Goal: Find contact information: Find contact information

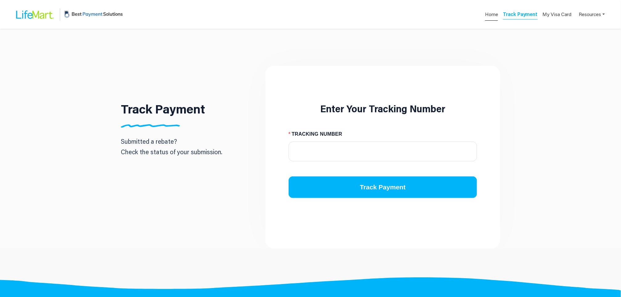
click at [494, 10] on span "Home" at bounding box center [491, 14] width 13 height 13
click at [492, 13] on link "Home" at bounding box center [491, 15] width 14 height 9
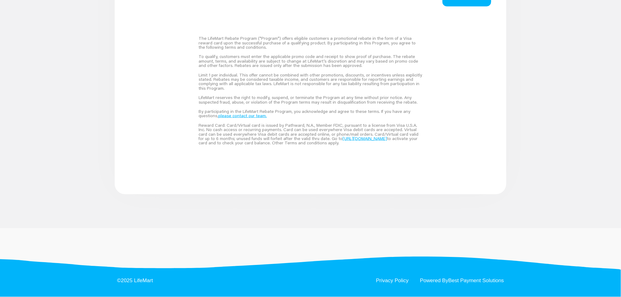
scroll to position [414, 0]
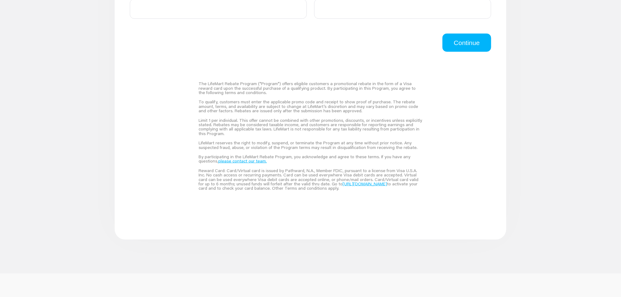
click at [251, 163] on link "please contact our team." at bounding box center [242, 161] width 48 height 6
click at [171, 152] on div "The LifeMart Rebate Program ("Program") offers eligible customers a promotional…" at bounding box center [310, 136] width 369 height 168
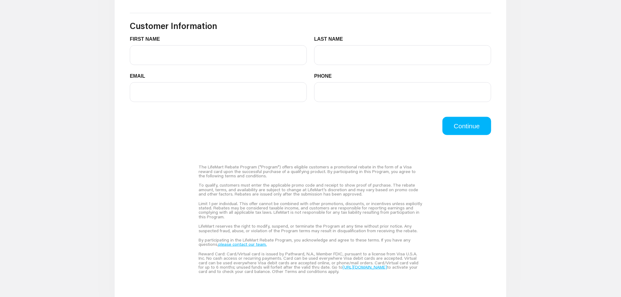
scroll to position [460, 0]
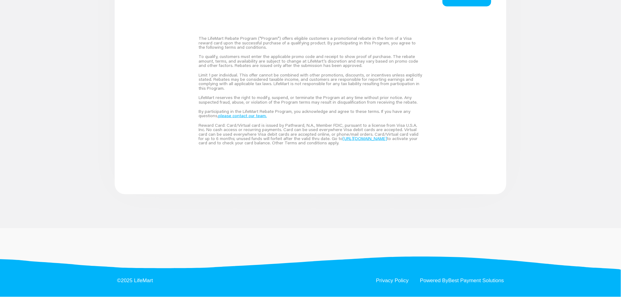
click at [250, 116] on link "please contact our team." at bounding box center [242, 116] width 48 height 6
click at [176, 107] on div "The LifeMart Rebate Program ("Program") offers eligible customers a promotional…" at bounding box center [310, 90] width 369 height 168
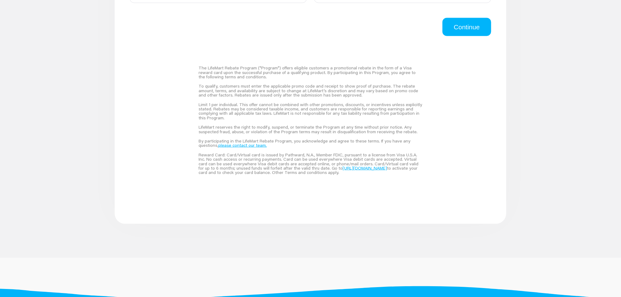
scroll to position [414, 0]
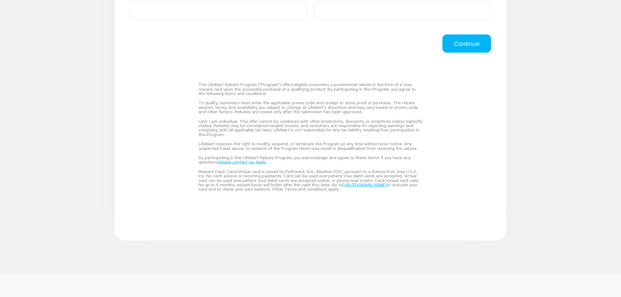
scroll to position [414, 0]
click at [243, 161] on link "please contact our team." at bounding box center [242, 161] width 48 height 6
click at [145, 144] on div "The LifeMart Rebate Program ("Program") offers eligible customers a promotional…" at bounding box center [310, 136] width 369 height 168
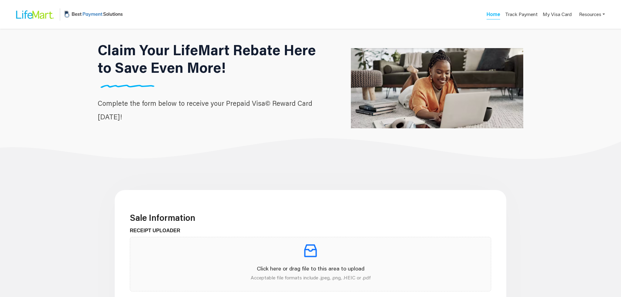
scroll to position [367, 0]
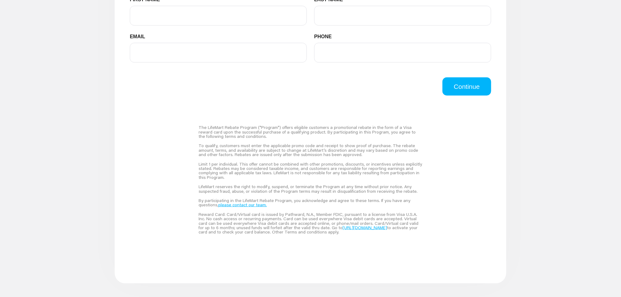
scroll to position [367, 0]
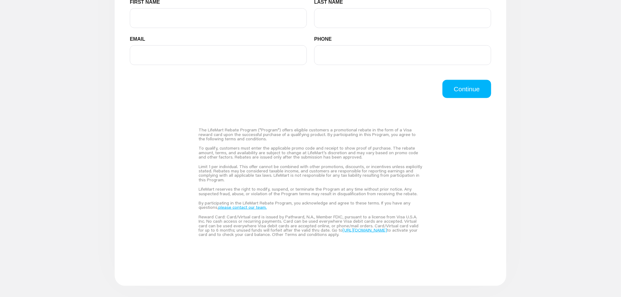
click at [250, 206] on link "please contact our team." at bounding box center [242, 207] width 48 height 6
drag, startPoint x: 607, startPoint y: 0, endPoint x: 391, endPoint y: 107, distance: 240.6
click at [362, 103] on div "The LifeMart Rebate Program ("Program") offers eligible customers a promotional…" at bounding box center [310, 182] width 369 height 168
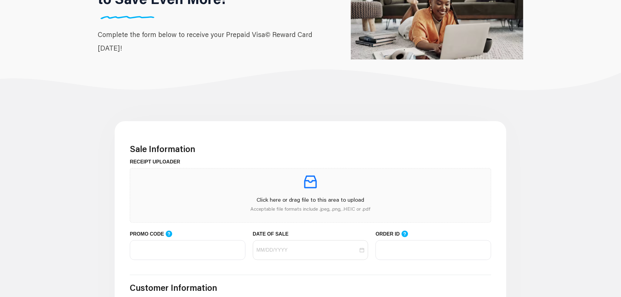
scroll to position [0, 0]
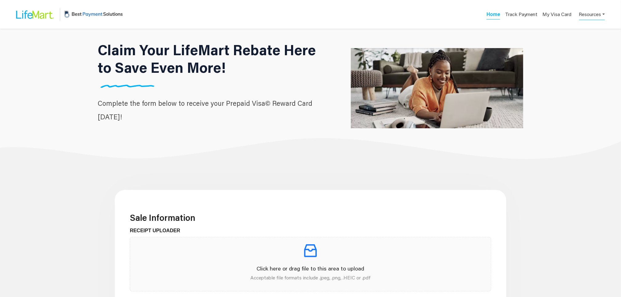
click at [588, 11] on link "Resources" at bounding box center [592, 14] width 26 height 12
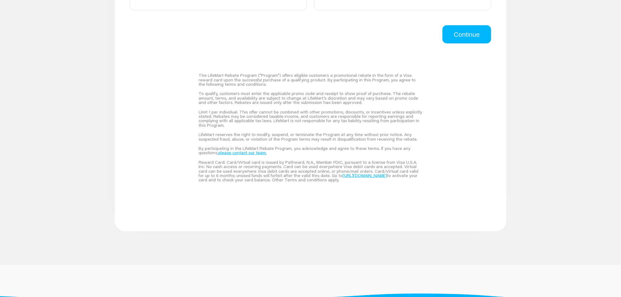
scroll to position [460, 0]
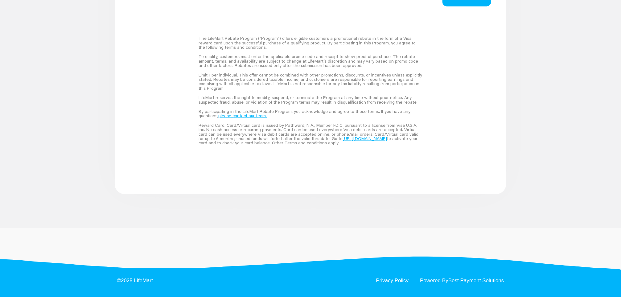
click at [254, 116] on link "please contact our team." at bounding box center [242, 116] width 48 height 6
click at [162, 121] on div "The LifeMart Rebate Program ("Program") offers eligible customers a promotional…" at bounding box center [310, 90] width 369 height 168
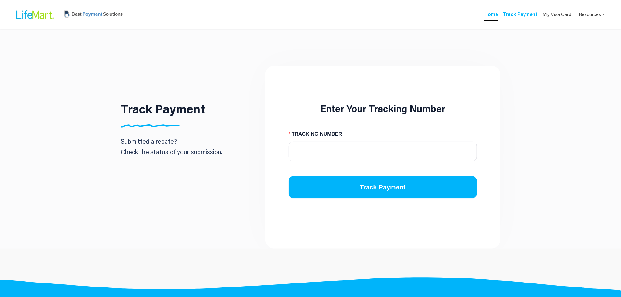
click at [494, 12] on link "Home" at bounding box center [491, 15] width 14 height 9
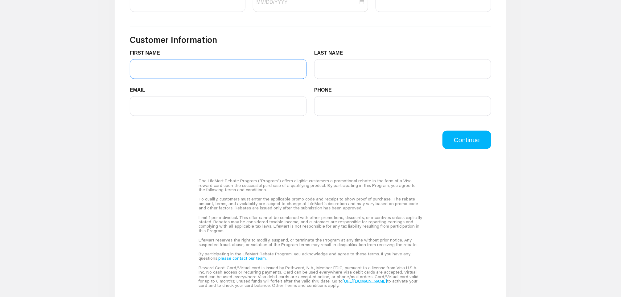
scroll to position [416, 0]
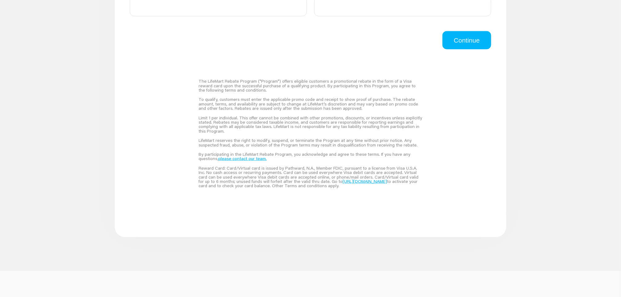
click at [251, 160] on link "please contact our team." at bounding box center [242, 159] width 48 height 6
click at [170, 155] on div "The LifeMart Rebate Program ("Program") offers eligible customers a promotional…" at bounding box center [310, 133] width 369 height 168
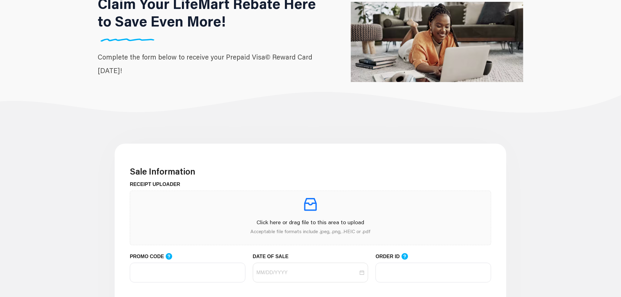
scroll to position [0, 0]
